Goal: Task Accomplishment & Management: Manage account settings

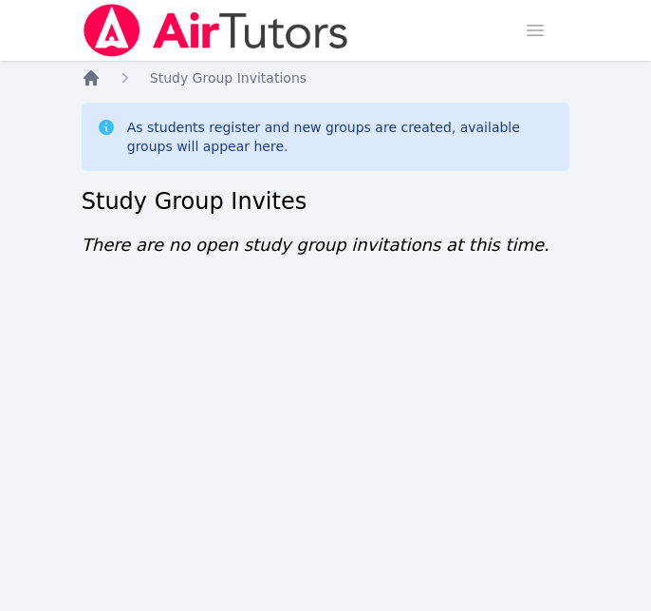
click at [89, 78] on icon "Breadcrumb" at bounding box center [91, 77] width 15 height 15
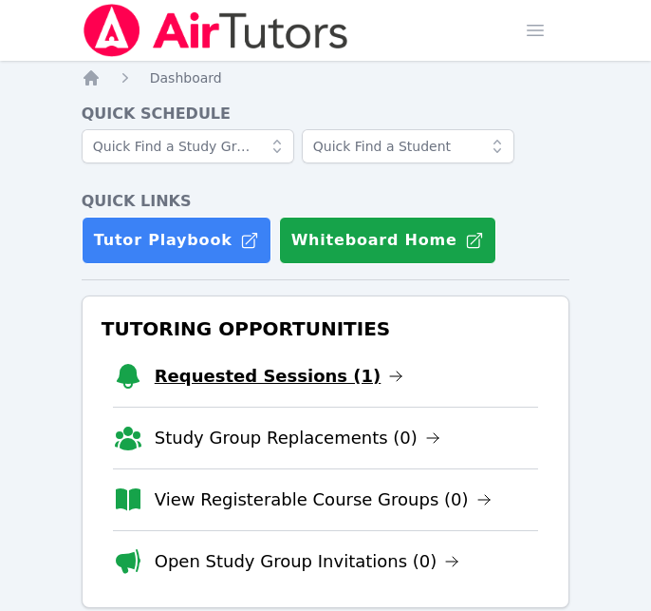
click at [304, 377] on link "Requested Sessions (1)" at bounding box center [280, 376] width 250 height 27
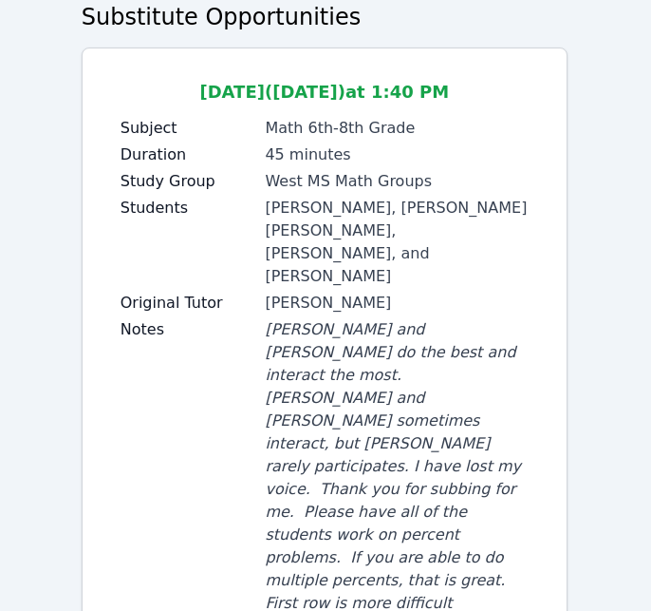
scroll to position [329, 0]
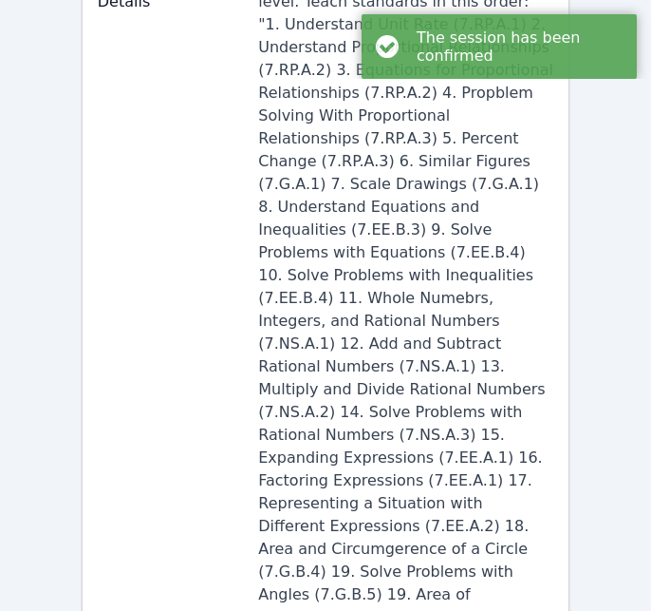
scroll to position [324, 0]
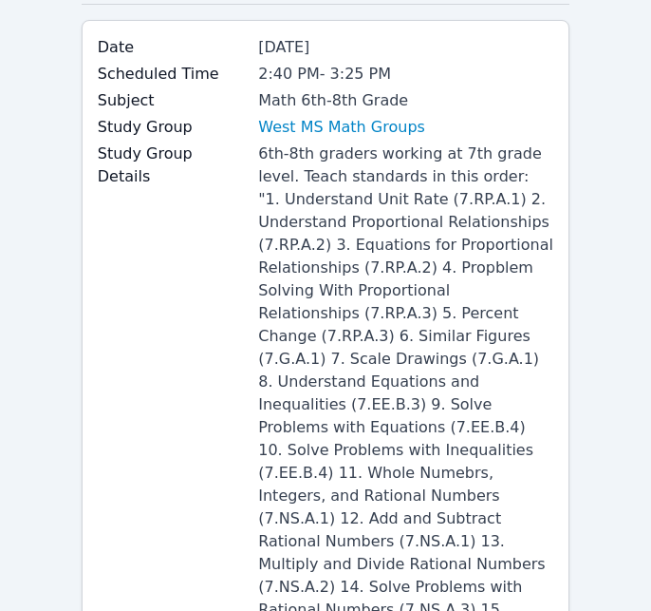
scroll to position [140, 0]
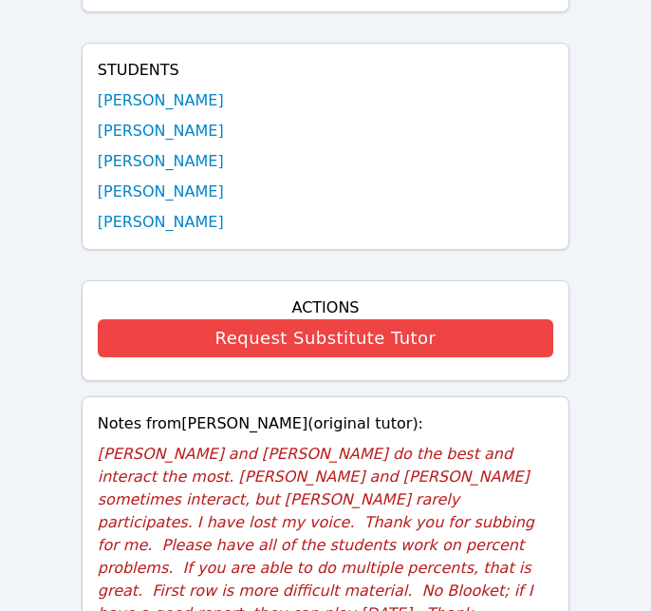
scroll to position [1075, 0]
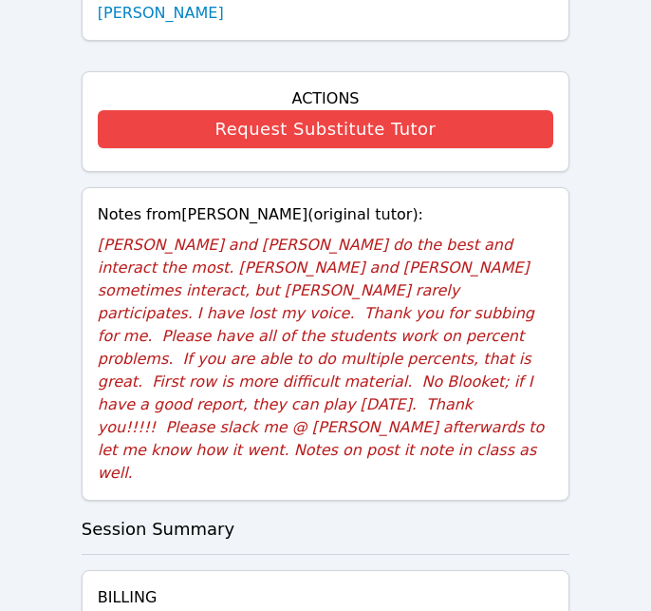
scroll to position [1286, 0]
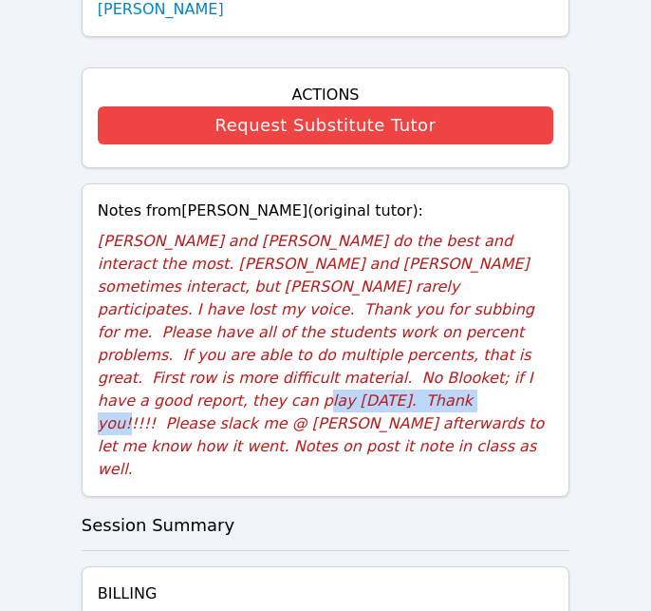
drag, startPoint x: 203, startPoint y: 268, endPoint x: 376, endPoint y: 264, distance: 172.9
click at [376, 264] on p "[PERSON_NAME] and [PERSON_NAME] do the best and interact the most. [PERSON_NAME…" at bounding box center [326, 355] width 457 height 251
copy p "slack me @ Nola Dorman"
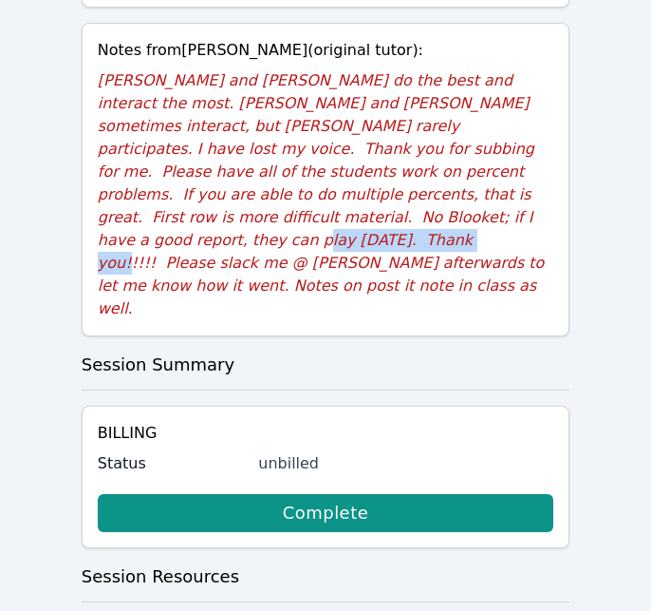
scroll to position [1436, 0]
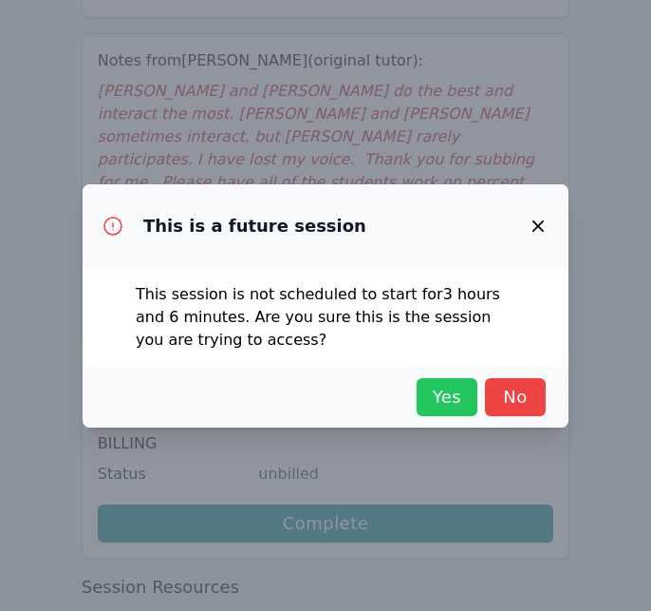
click at [444, 399] on span "Yes" at bounding box center [447, 397] width 42 height 27
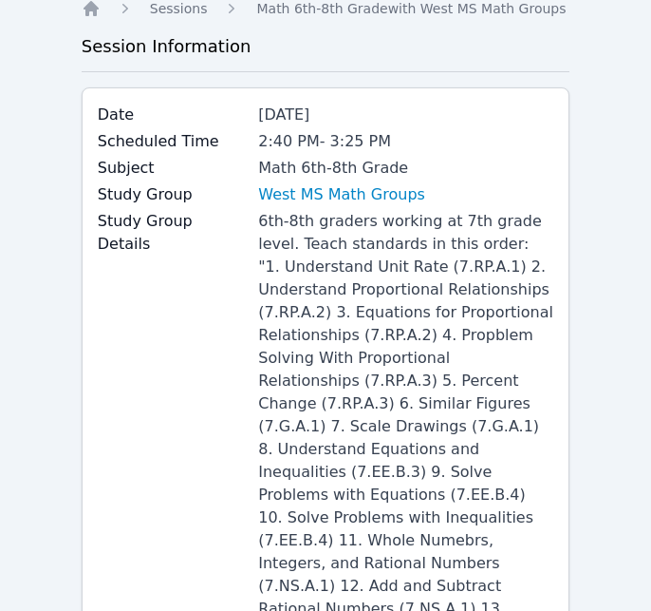
scroll to position [0, 0]
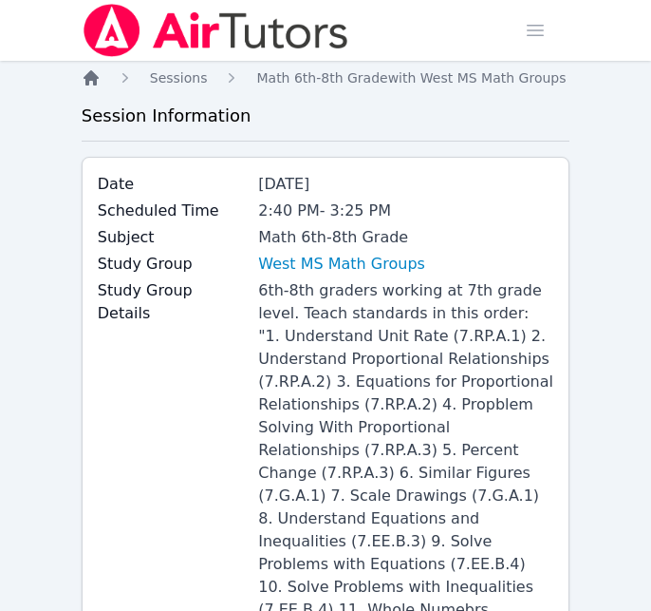
click at [92, 80] on icon "Breadcrumb" at bounding box center [91, 77] width 15 height 15
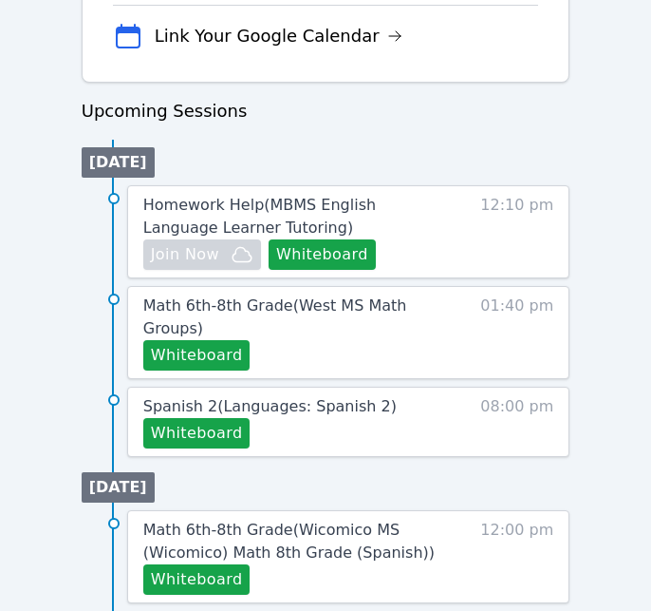
scroll to position [856, 0]
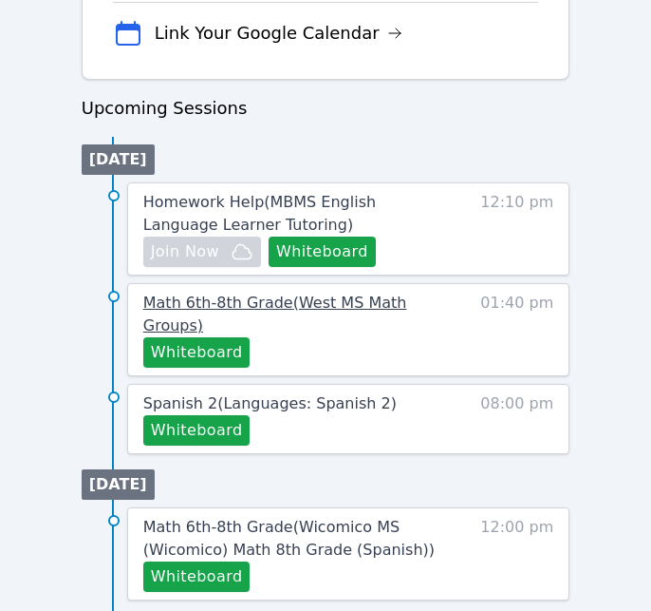
click at [407, 299] on span "Math 6th-8th Grade ( West MS Math Groups )" at bounding box center [275, 313] width 264 height 41
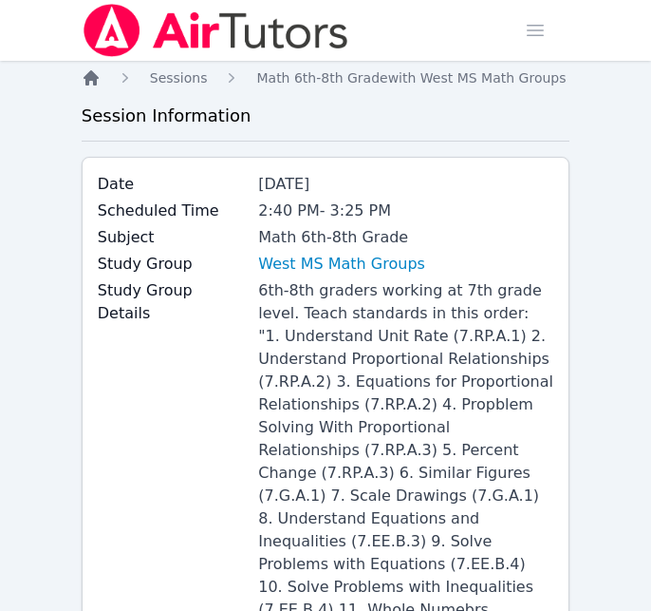
click at [90, 82] on icon "Breadcrumb" at bounding box center [91, 77] width 19 height 19
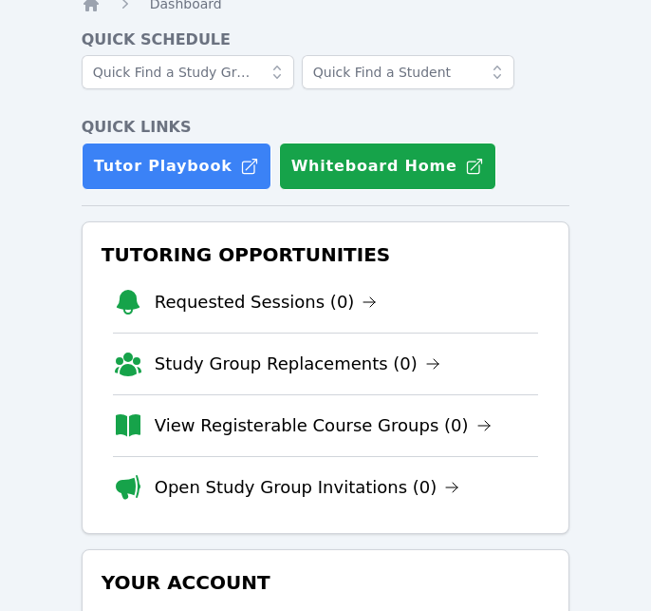
scroll to position [77, 0]
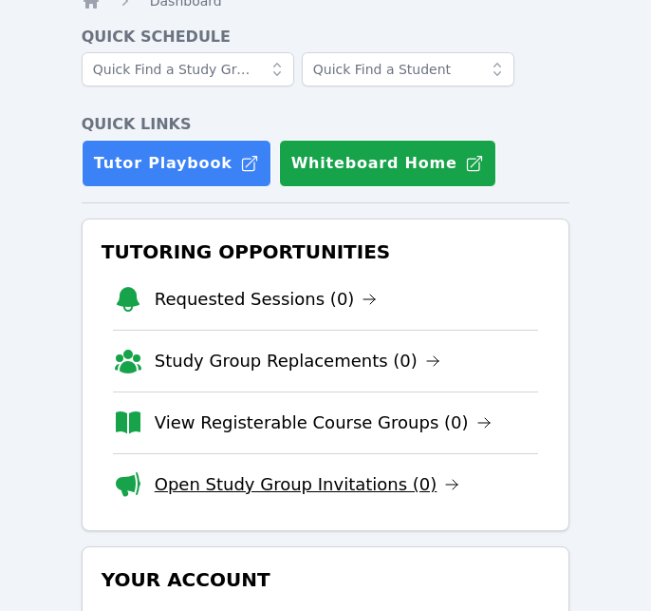
click at [306, 473] on link "Open Study Group Invitations (0)" at bounding box center [308, 484] width 306 height 27
